Goal: Task Accomplishment & Management: Complete application form

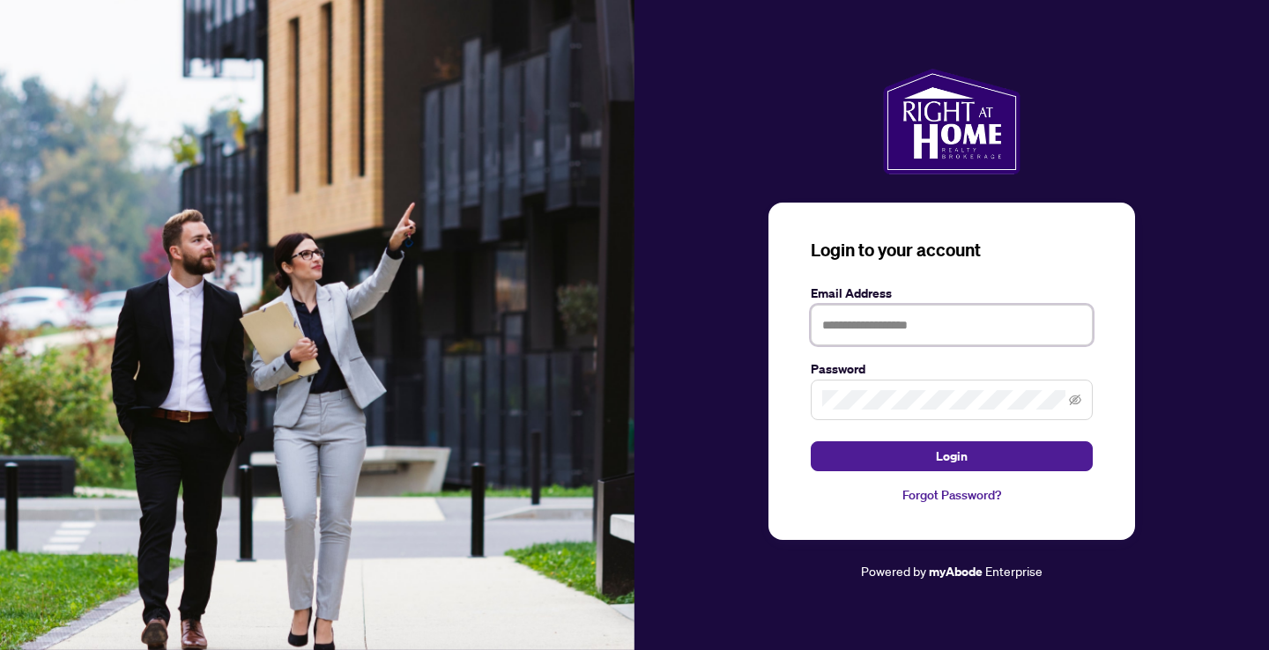
type input "**********"
click at [951, 456] on button "Login" at bounding box center [951, 456] width 282 height 30
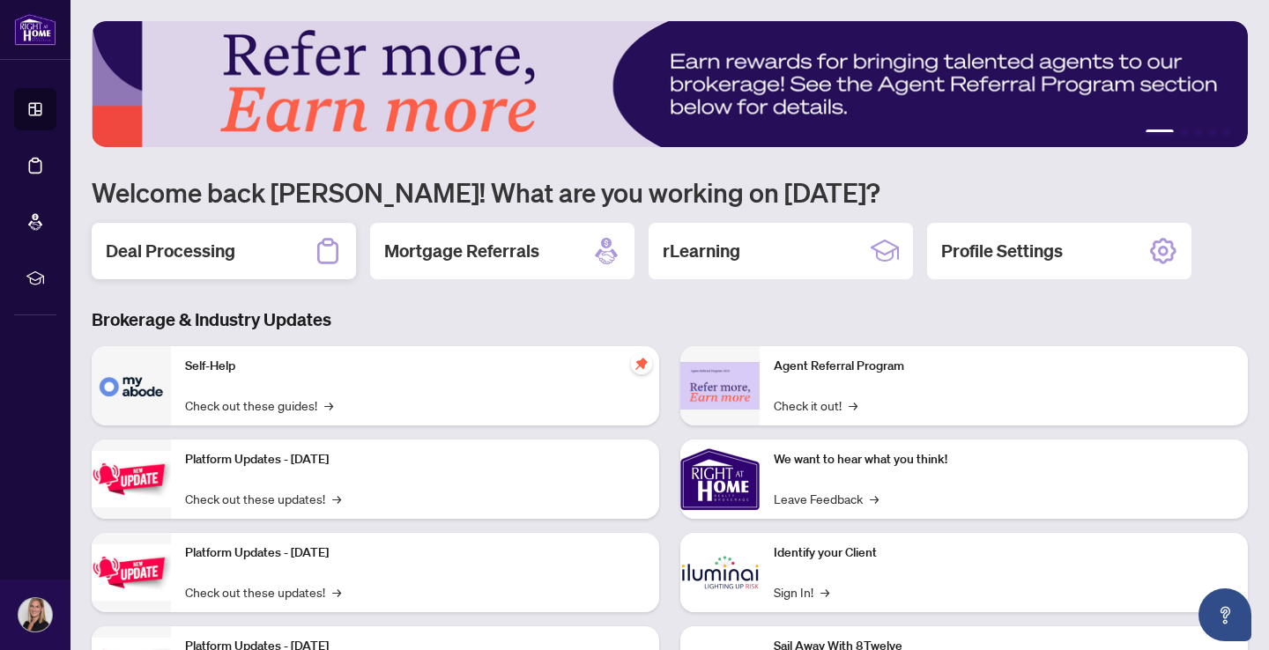
click at [181, 256] on h2 "Deal Processing" at bounding box center [170, 251] width 129 height 25
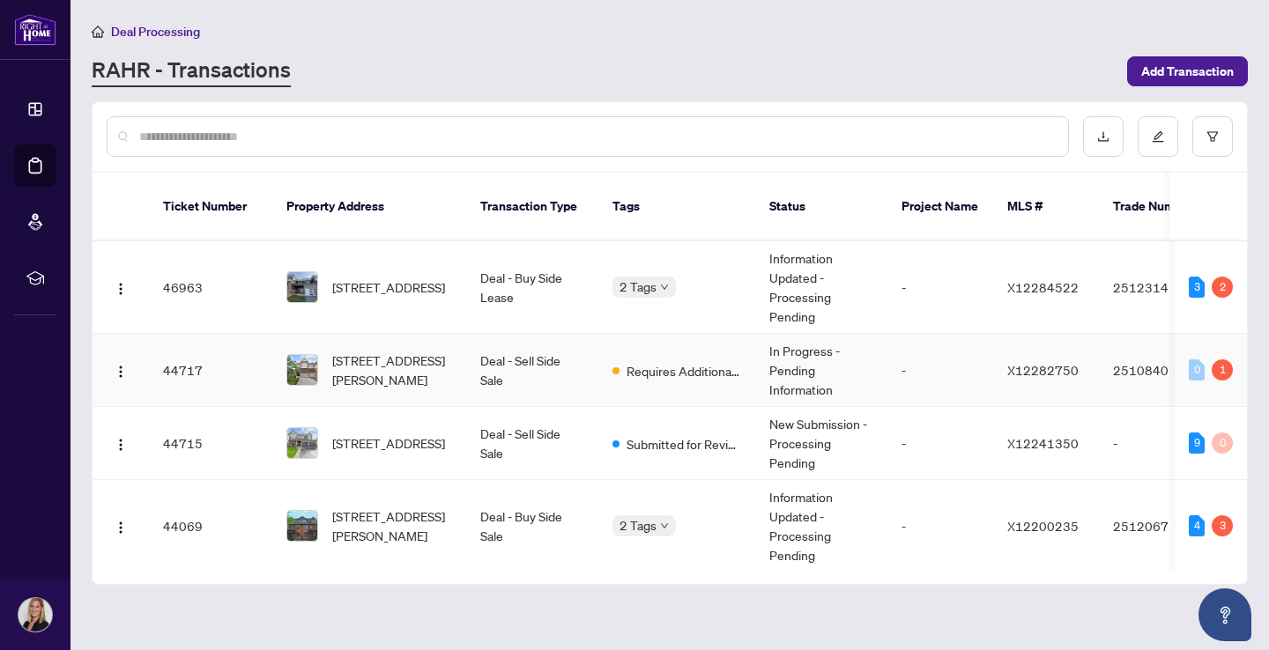
click at [519, 351] on td "Deal - Sell Side Sale" at bounding box center [532, 370] width 132 height 73
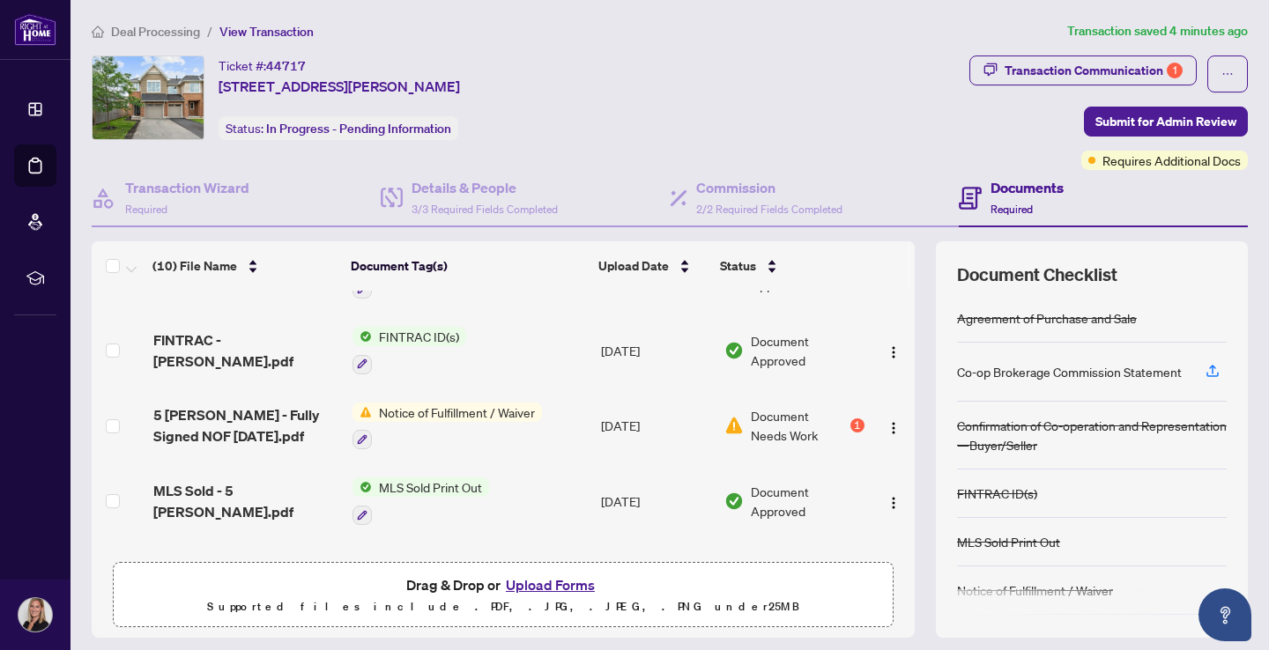
scroll to position [59, 0]
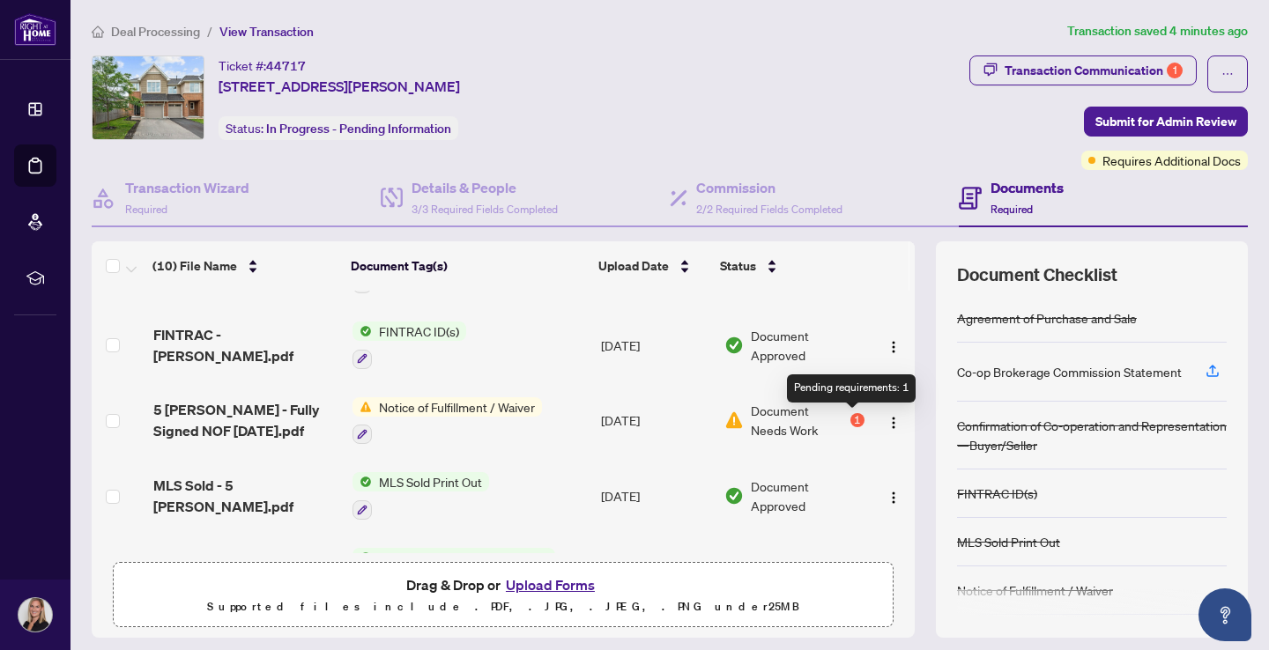
click at [850, 424] on div "1" at bounding box center [857, 420] width 14 height 14
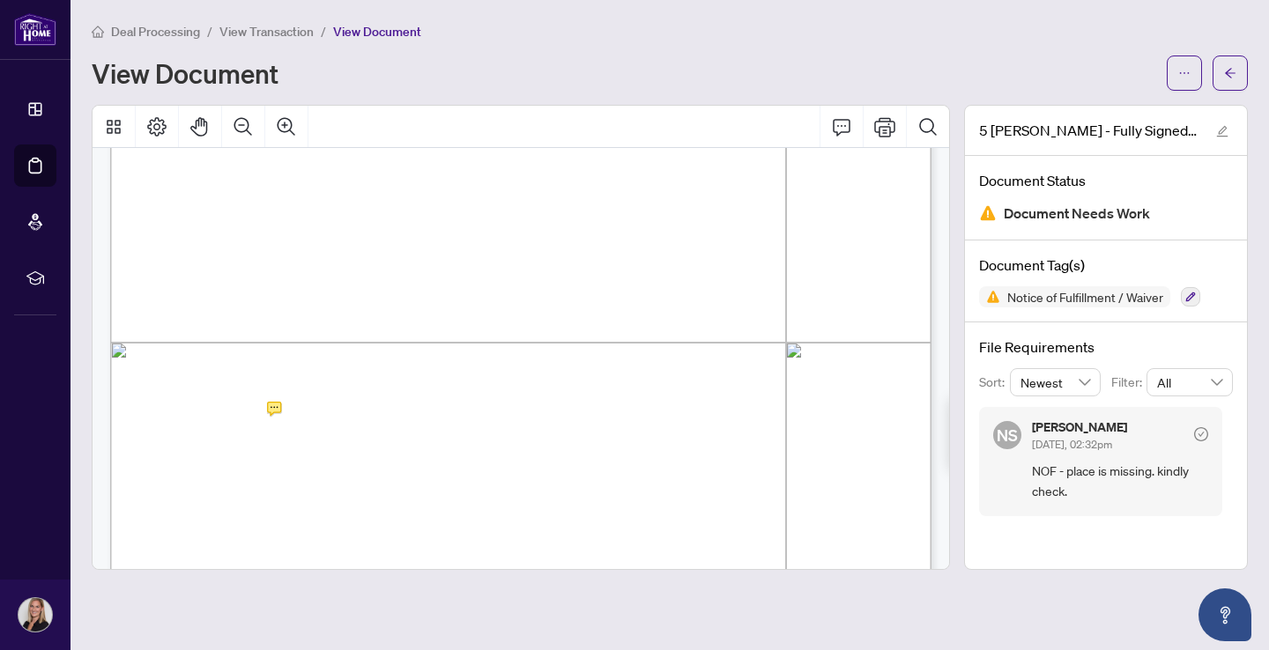
scroll to position [499, 0]
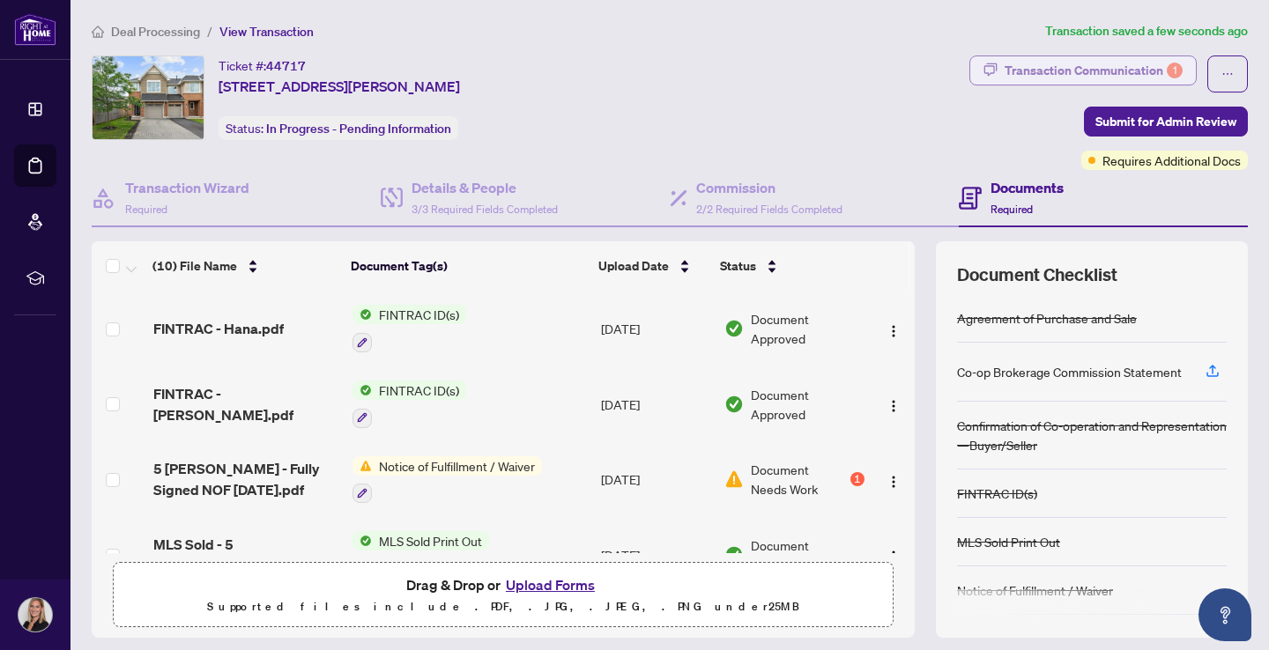
click at [1147, 67] on div "Transaction Communication 1" at bounding box center [1093, 70] width 178 height 28
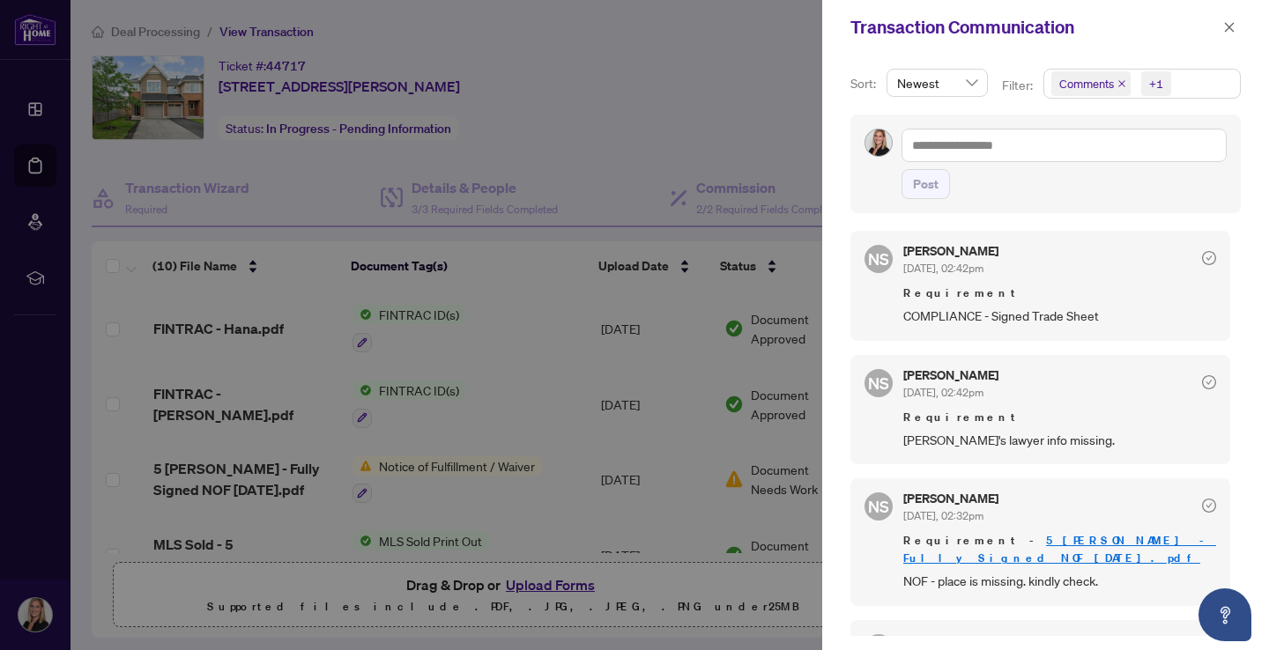
click at [677, 130] on div at bounding box center [634, 325] width 1269 height 650
click at [1232, 33] on icon "close" at bounding box center [1229, 27] width 12 height 12
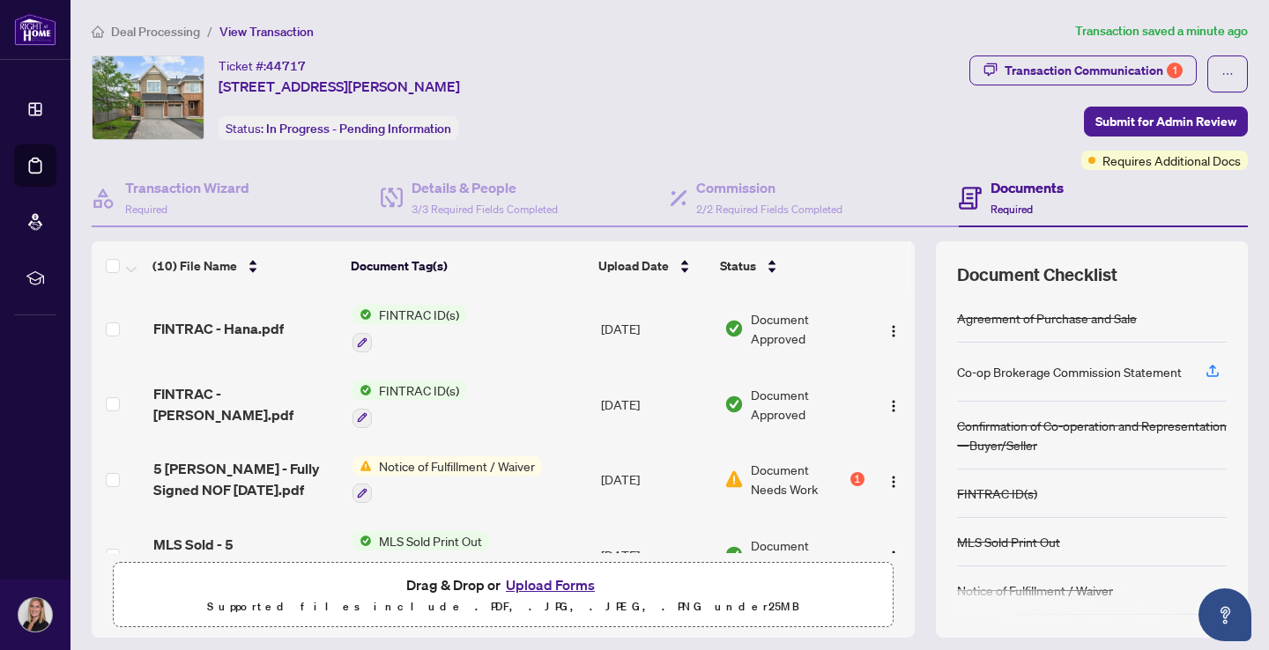
click at [1020, 191] on h4 "Documents" at bounding box center [1026, 187] width 73 height 21
click at [754, 201] on div "Commission 2/2 Required Fields Completed" at bounding box center [769, 197] width 146 height 41
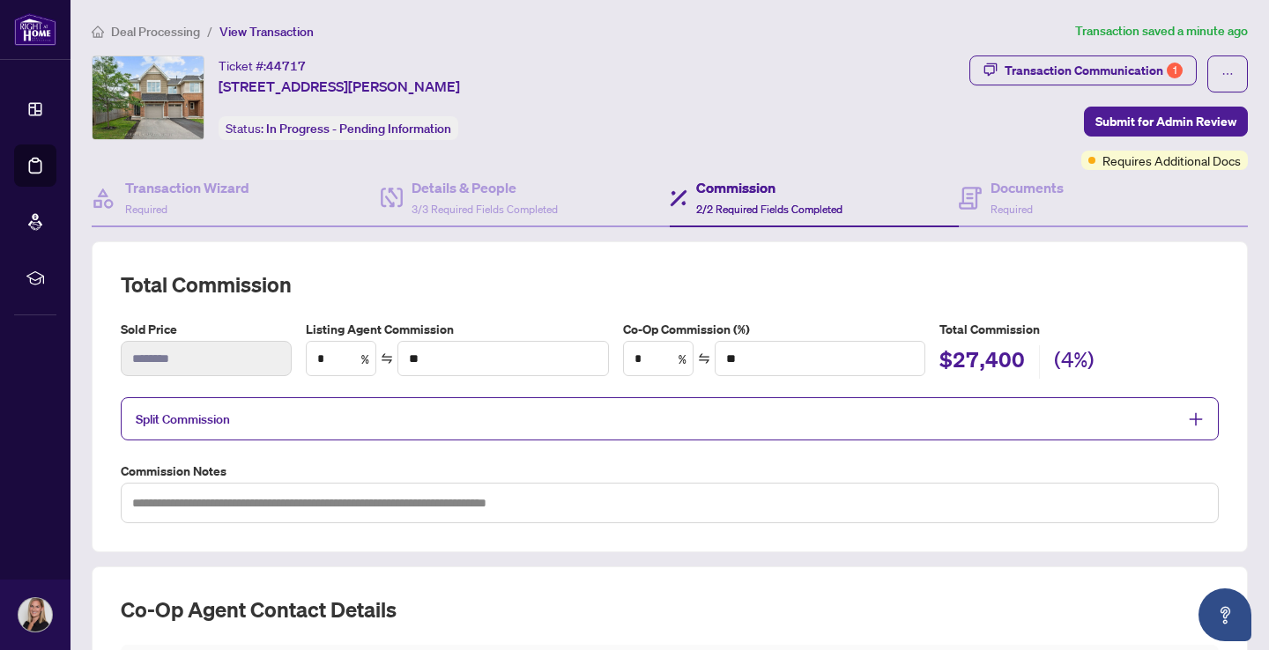
type textarea "**********"
type input "*"
type input "*******"
type input "*"
type input "*******"
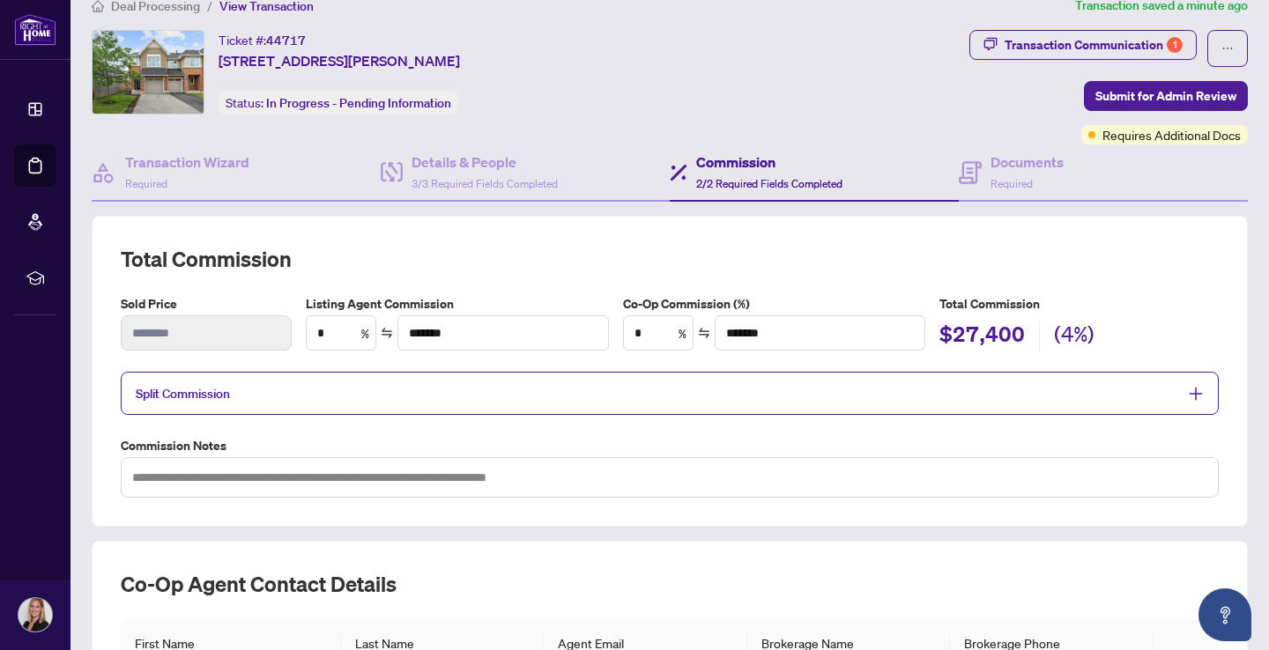
scroll to position [25, 0]
click at [484, 168] on h4 "Details & People" at bounding box center [484, 162] width 146 height 21
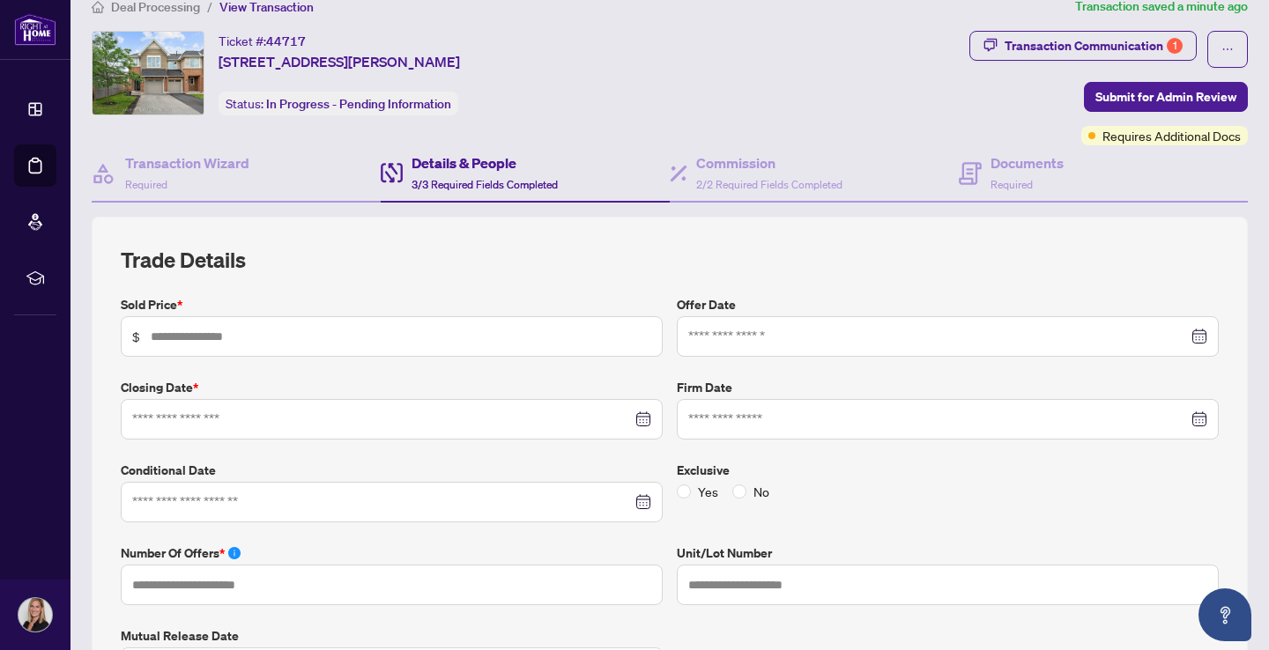
type input "*******"
type input "*"
type input "**********"
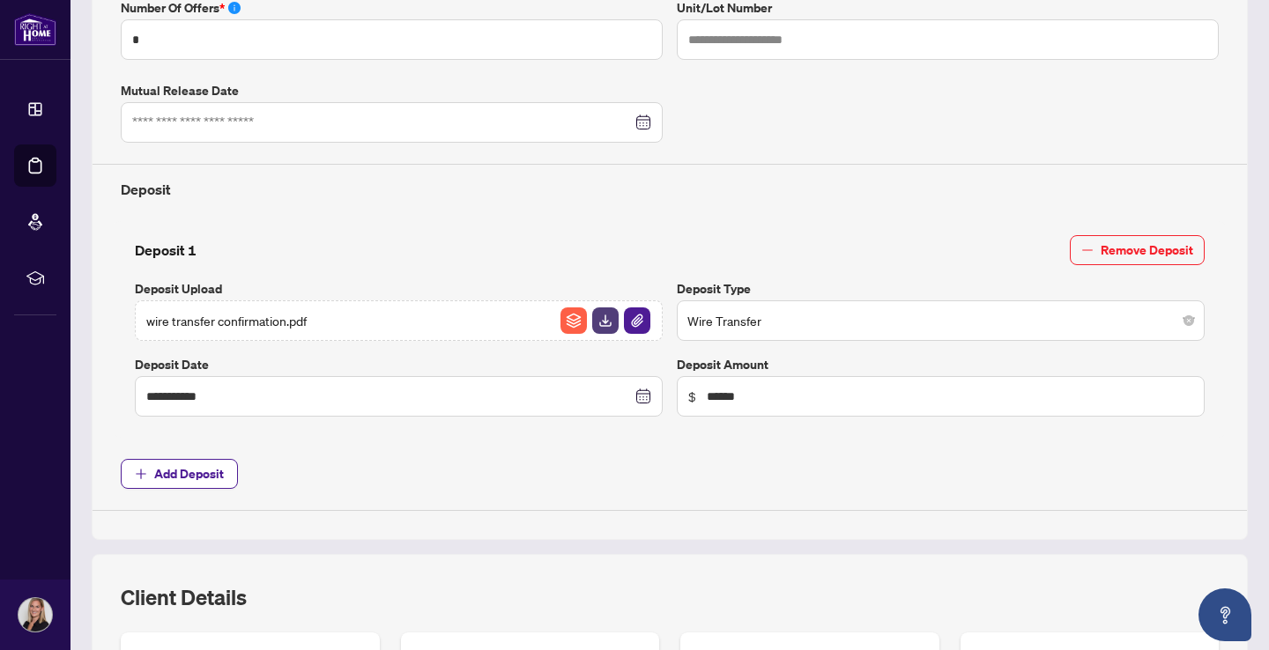
scroll to position [572, 0]
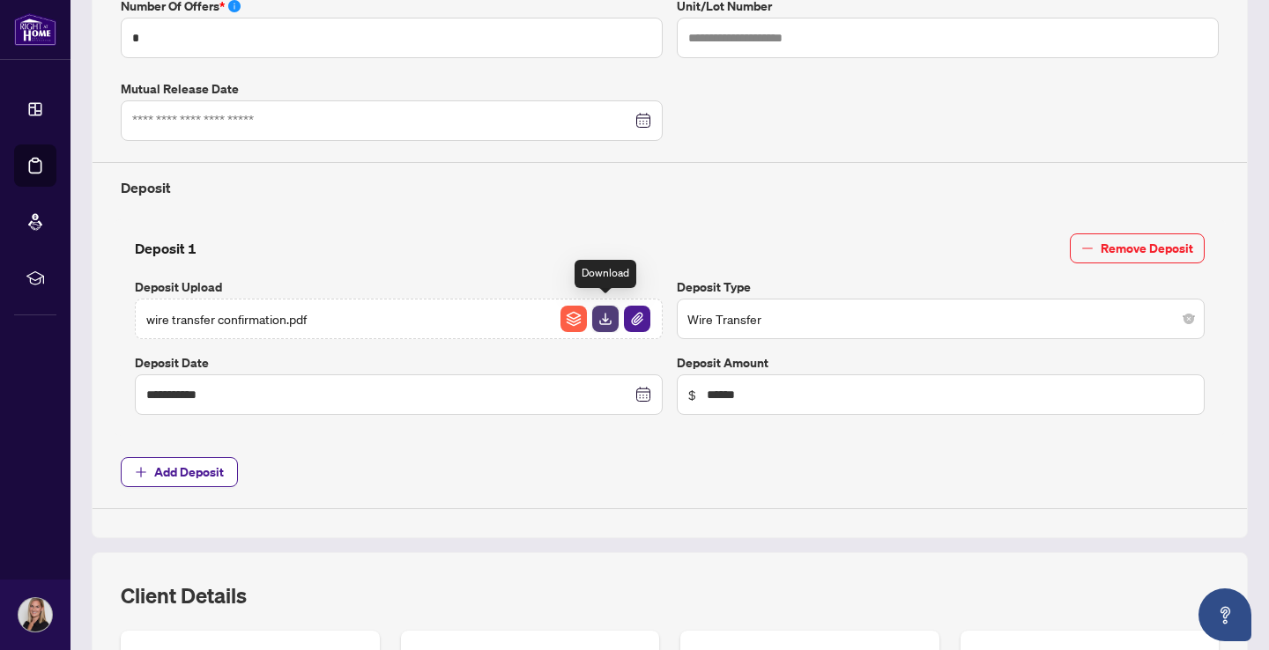
click at [607, 316] on img "button" at bounding box center [605, 319] width 26 height 26
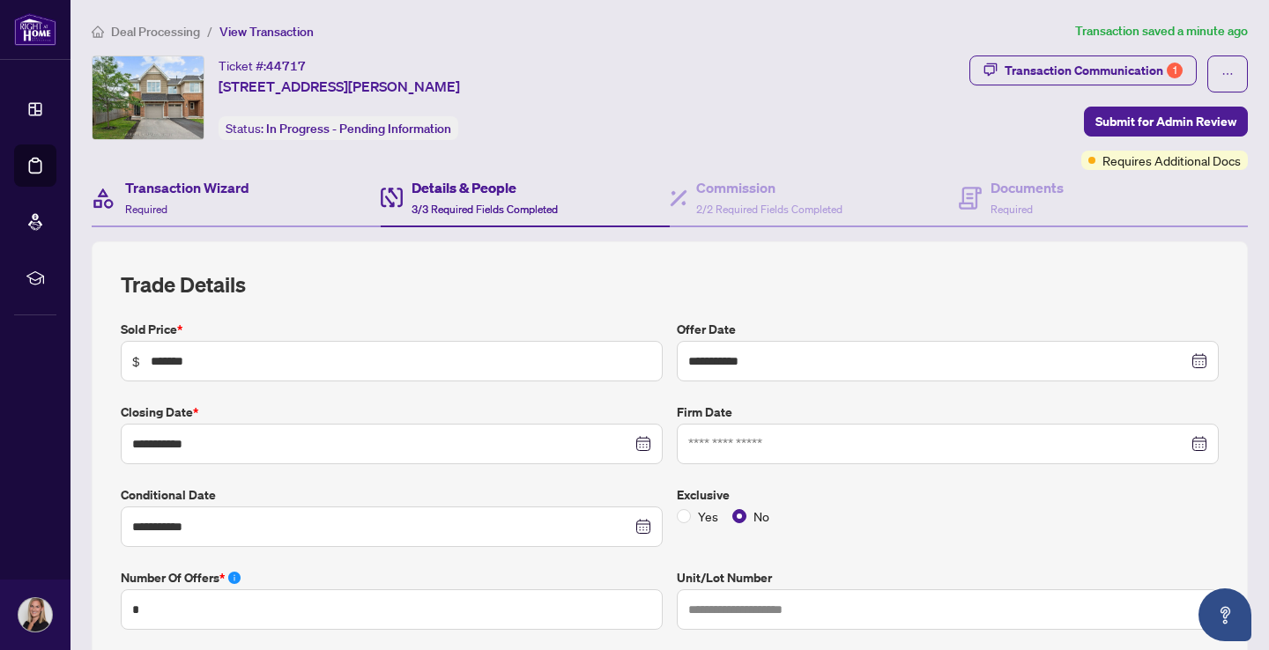
scroll to position [0, 0]
click at [182, 196] on h4 "Transaction Wizard" at bounding box center [187, 187] width 124 height 21
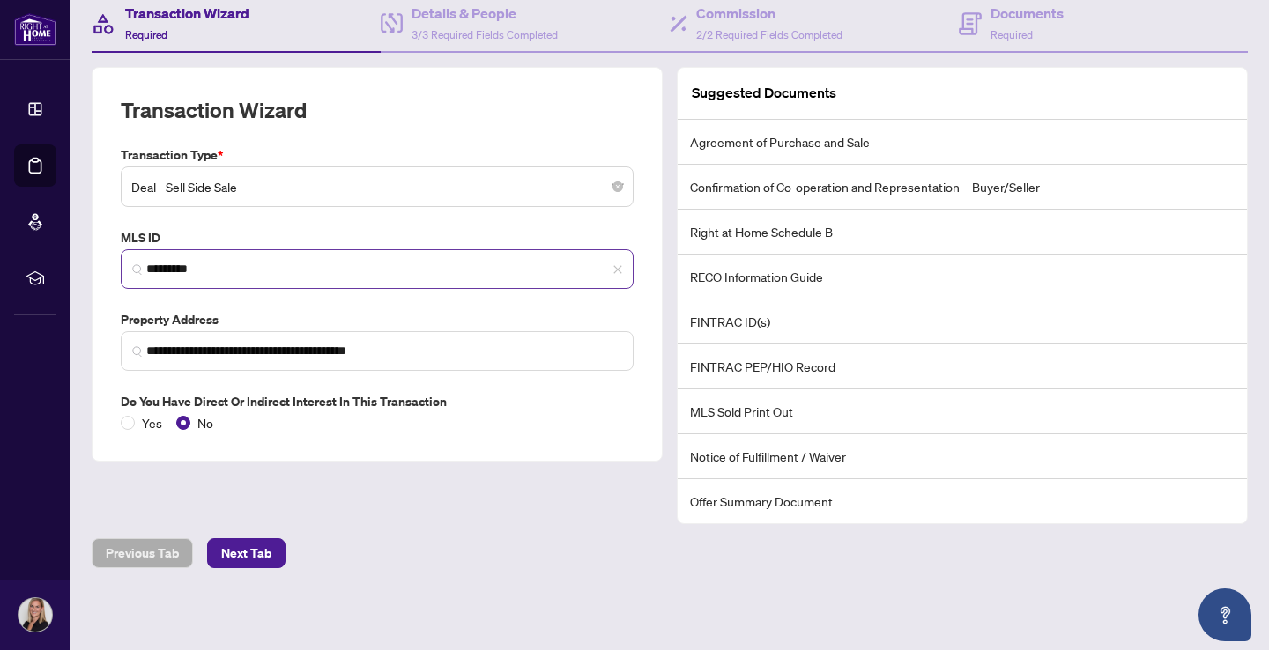
scroll to position [174, 0]
click at [262, 554] on span "Next Tab" at bounding box center [246, 554] width 50 height 28
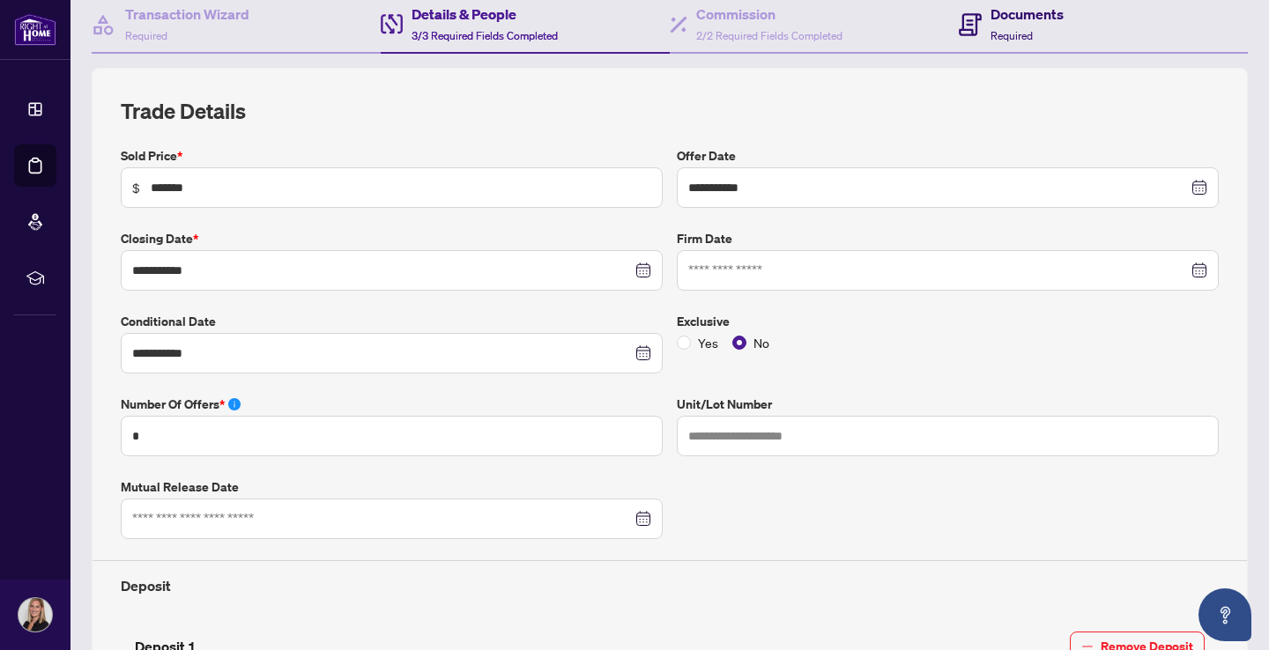
click at [1025, 32] on span "Required" at bounding box center [1011, 35] width 42 height 13
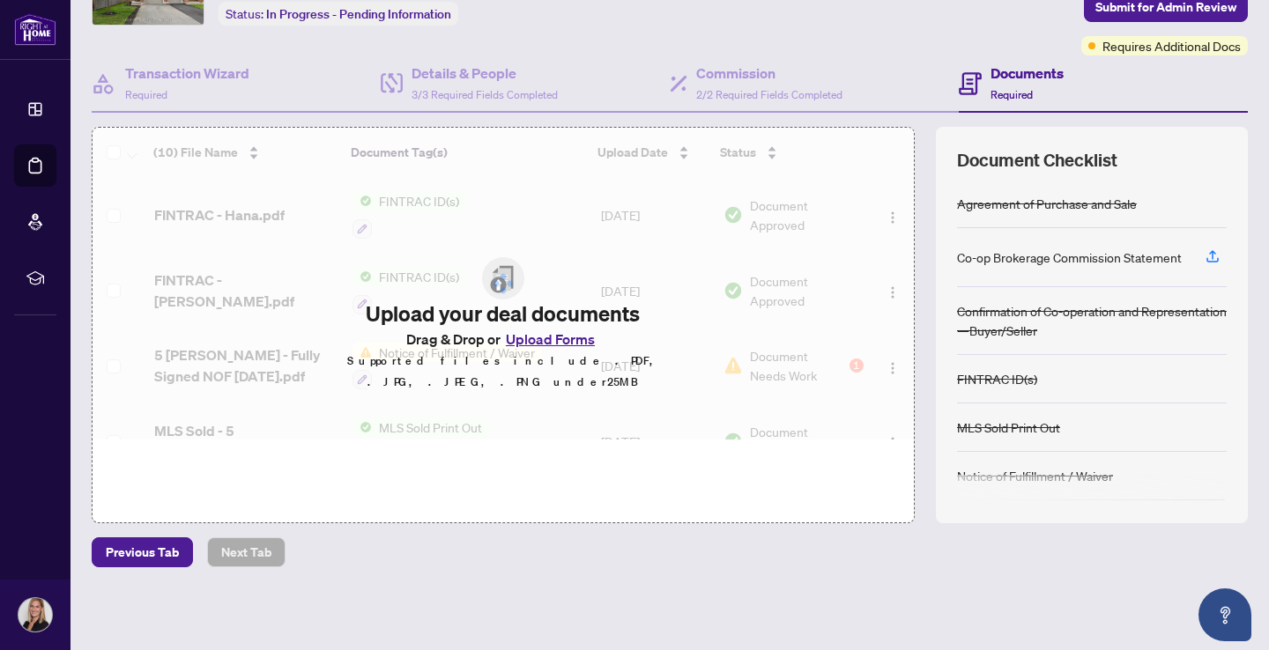
scroll to position [114, 0]
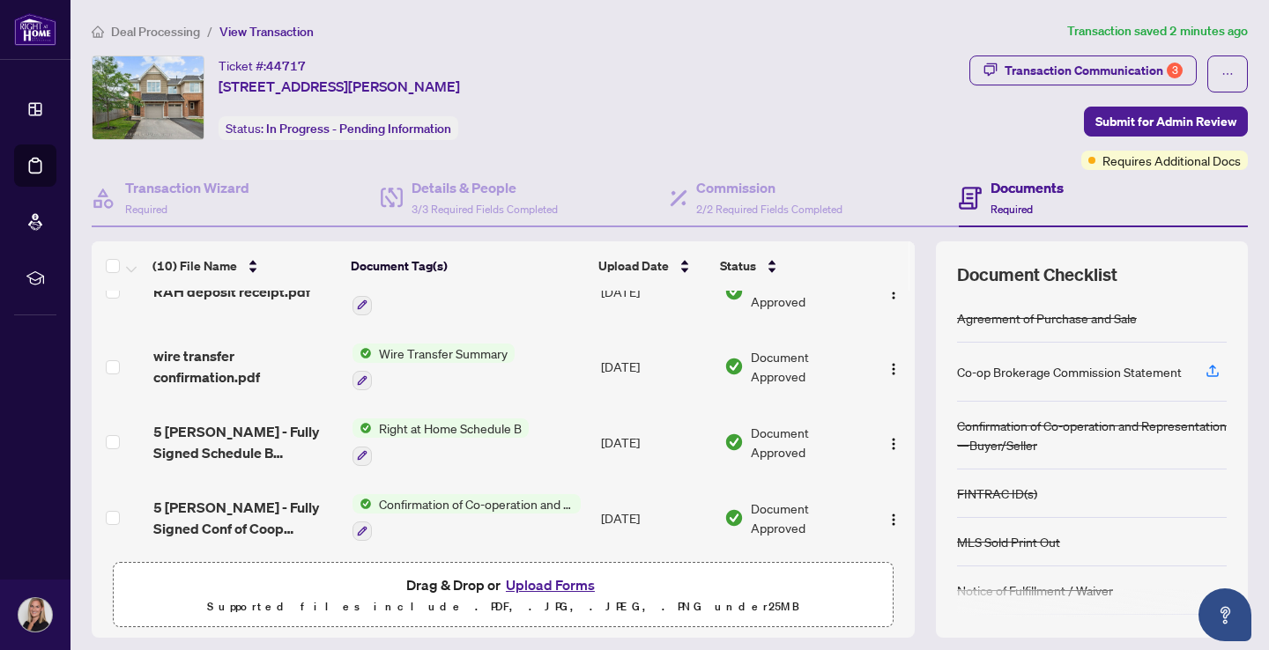
scroll to position [341, 0]
click at [891, 368] on img "button" at bounding box center [893, 367] width 14 height 14
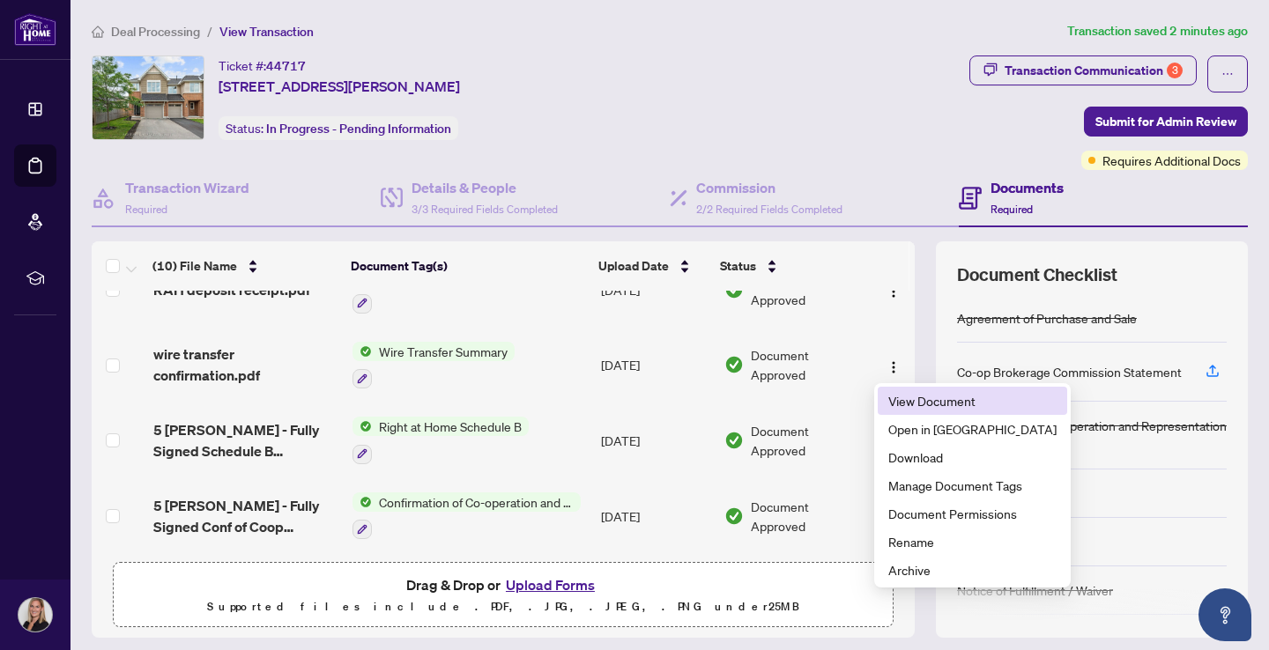
click at [911, 403] on span "View Document" at bounding box center [972, 400] width 168 height 19
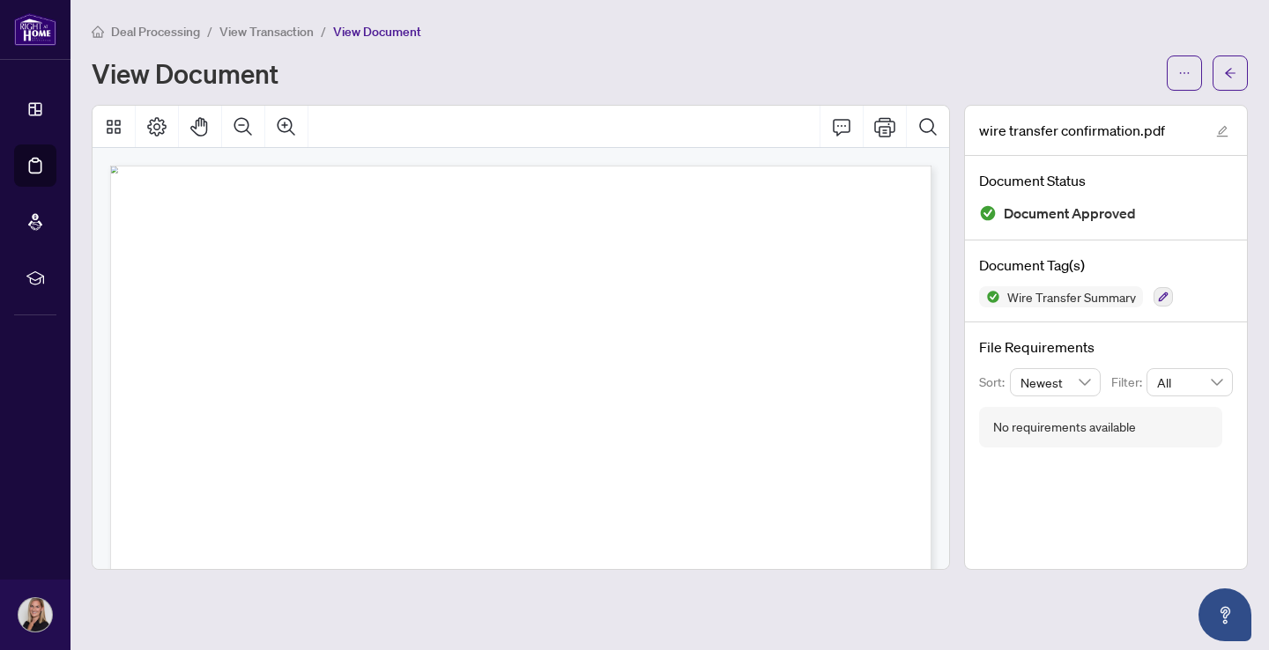
click at [150, 25] on span "Deal Processing" at bounding box center [155, 32] width 89 height 16
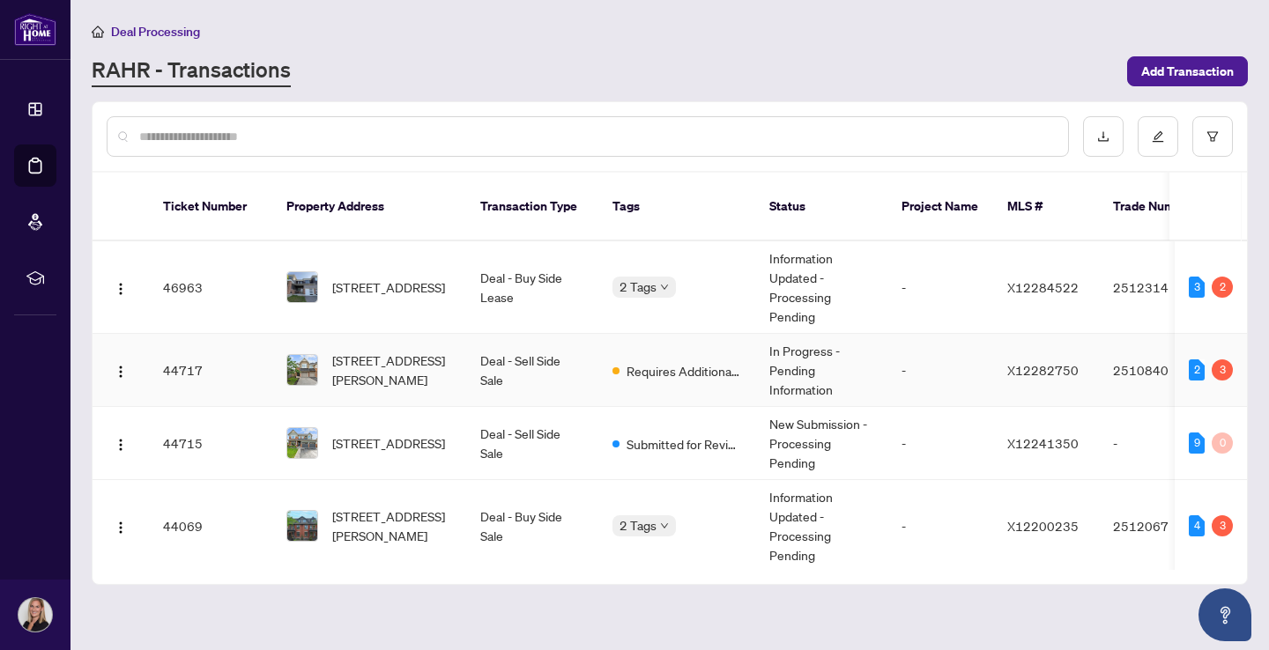
click at [397, 352] on span "[STREET_ADDRESS][PERSON_NAME]" at bounding box center [392, 370] width 120 height 39
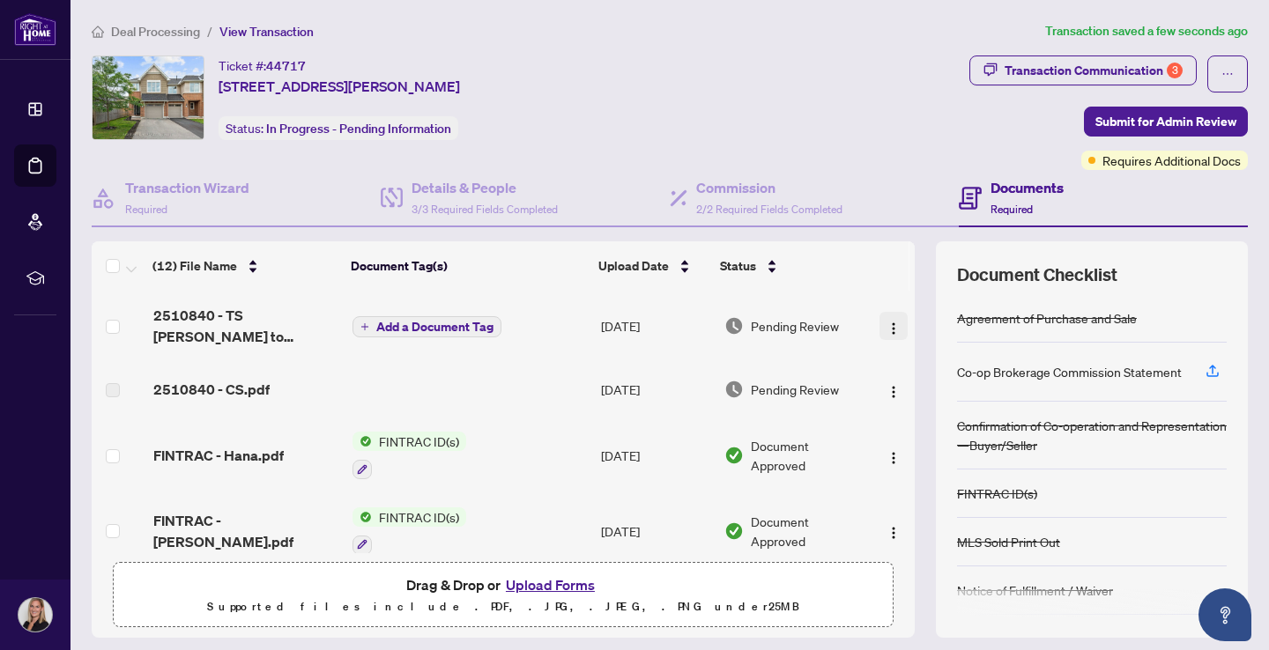
click at [891, 329] on img "button" at bounding box center [893, 329] width 14 height 14
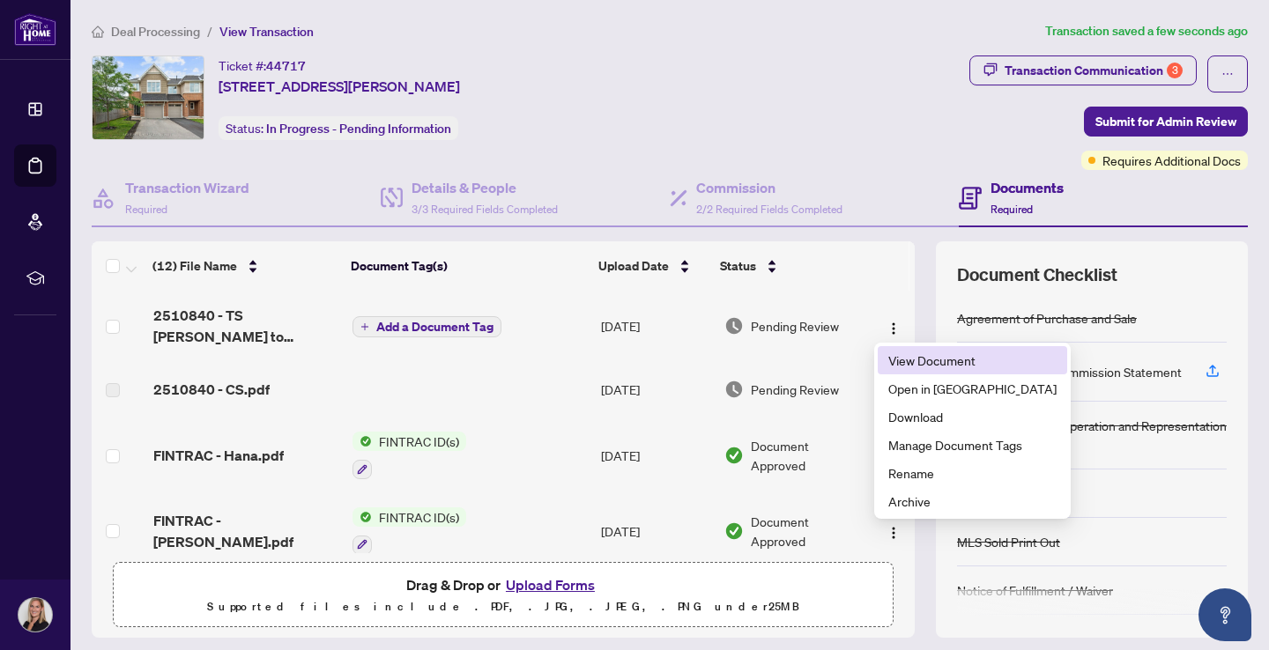
click at [903, 365] on span "View Document" at bounding box center [972, 360] width 168 height 19
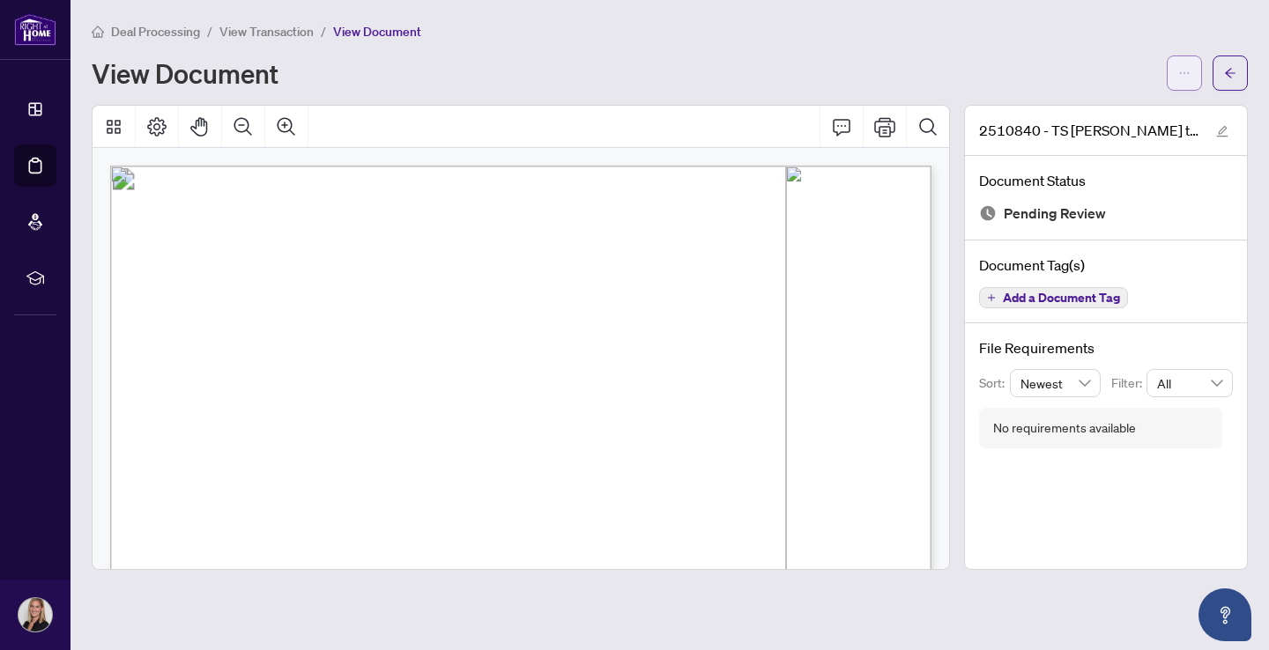
click at [1184, 84] on span "button" at bounding box center [1184, 73] width 12 height 28
click at [1126, 106] on span "Download" at bounding box center [1121, 110] width 134 height 19
